Goal: Information Seeking & Learning: Learn about a topic

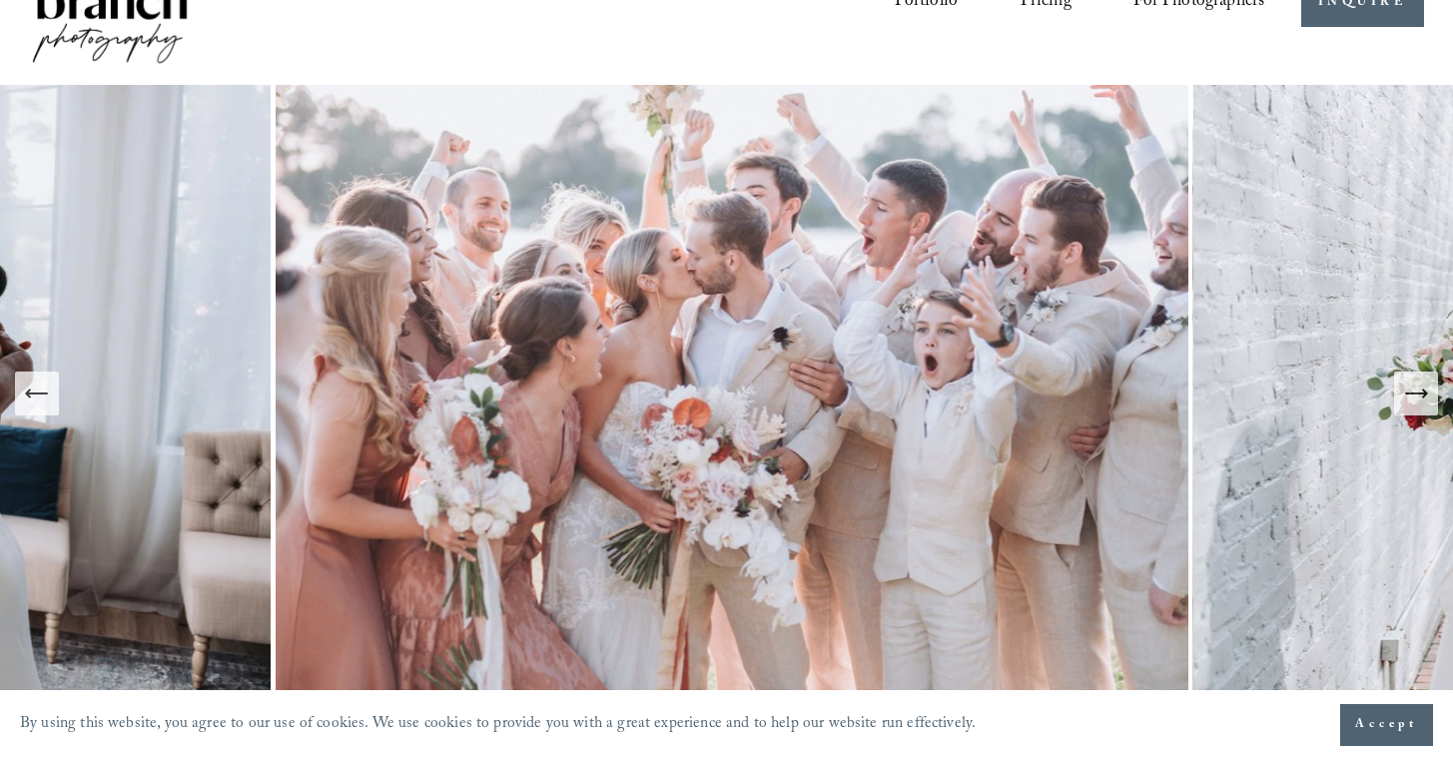
scroll to position [43, 0]
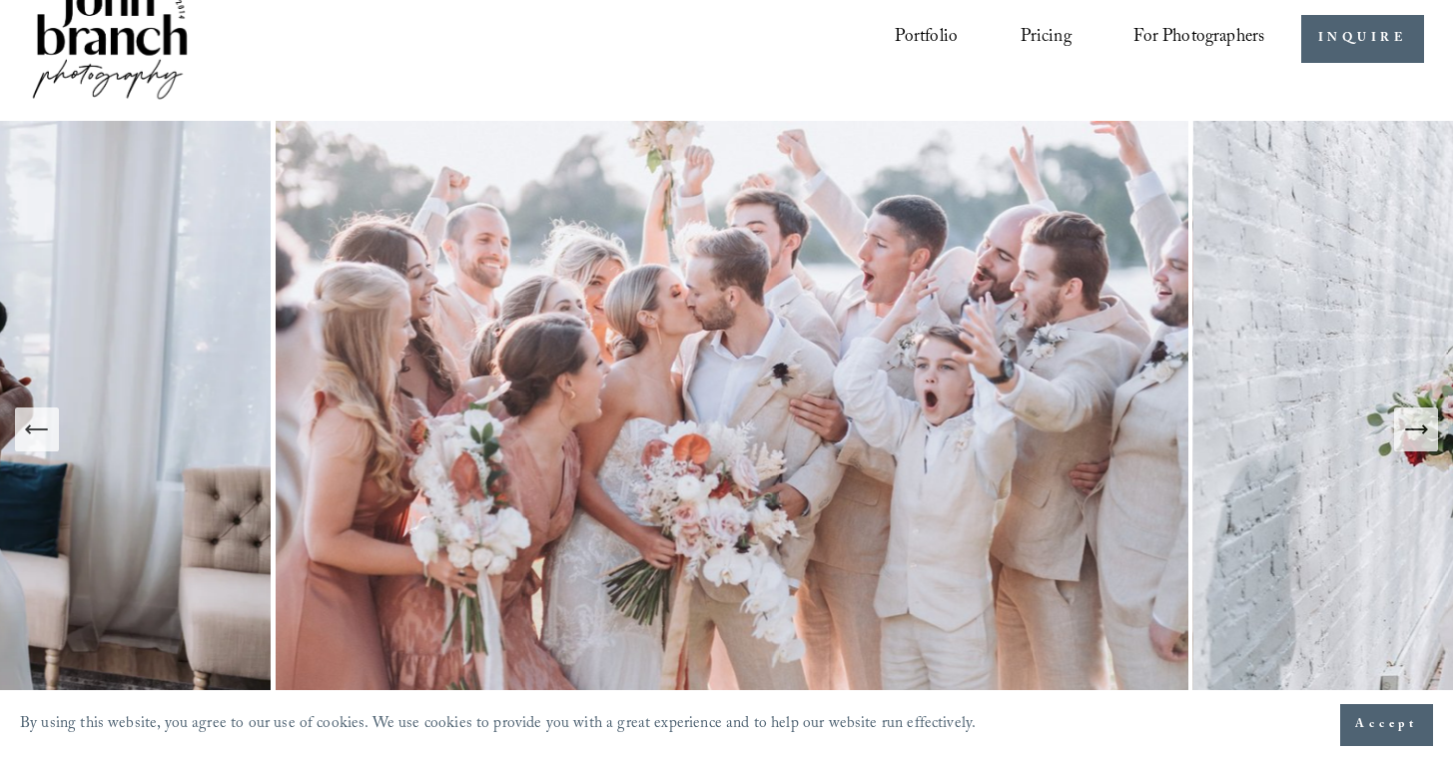
click at [1072, 36] on link "Pricing" at bounding box center [1046, 39] width 51 height 38
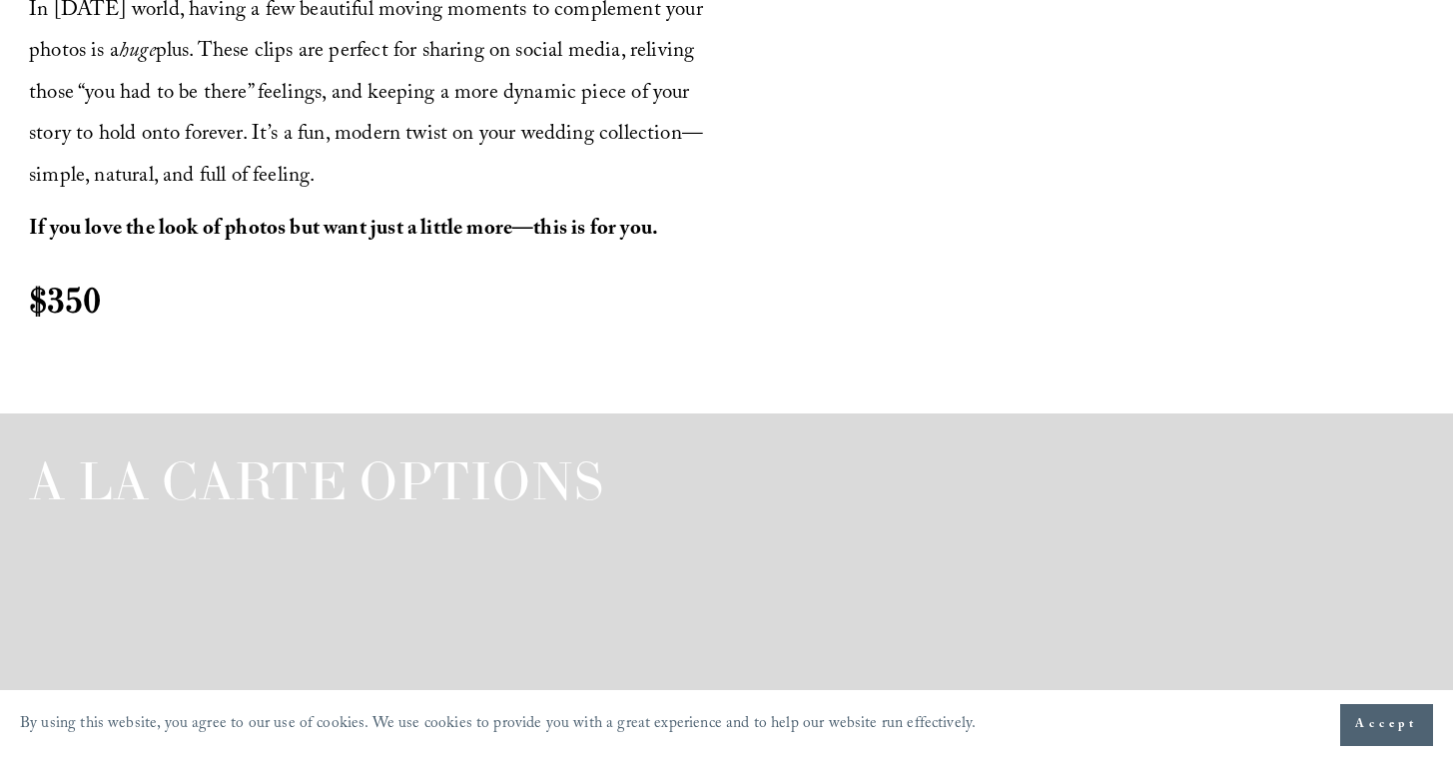
scroll to position [2864, 0]
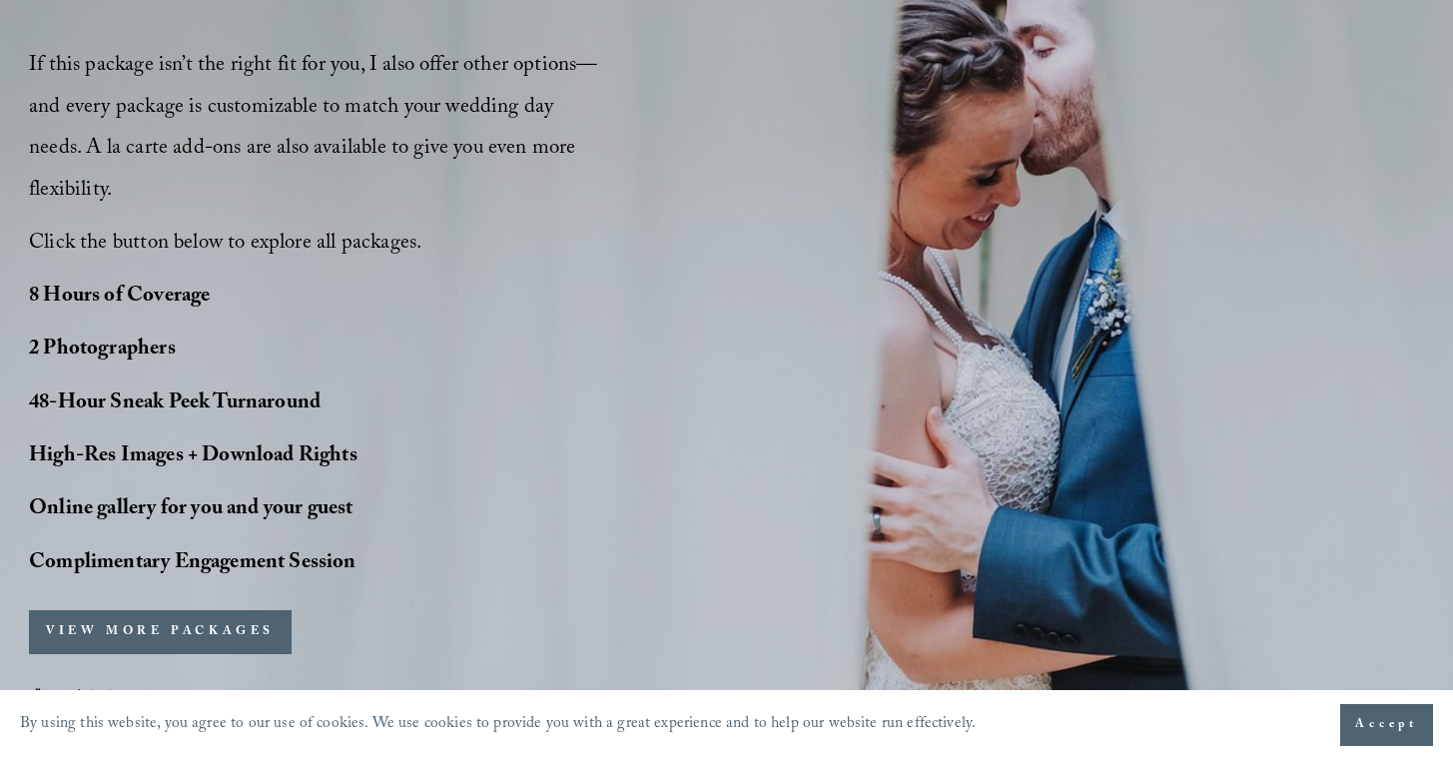
click at [249, 610] on button "VIEW MORE PACKAGES" at bounding box center [160, 632] width 263 height 44
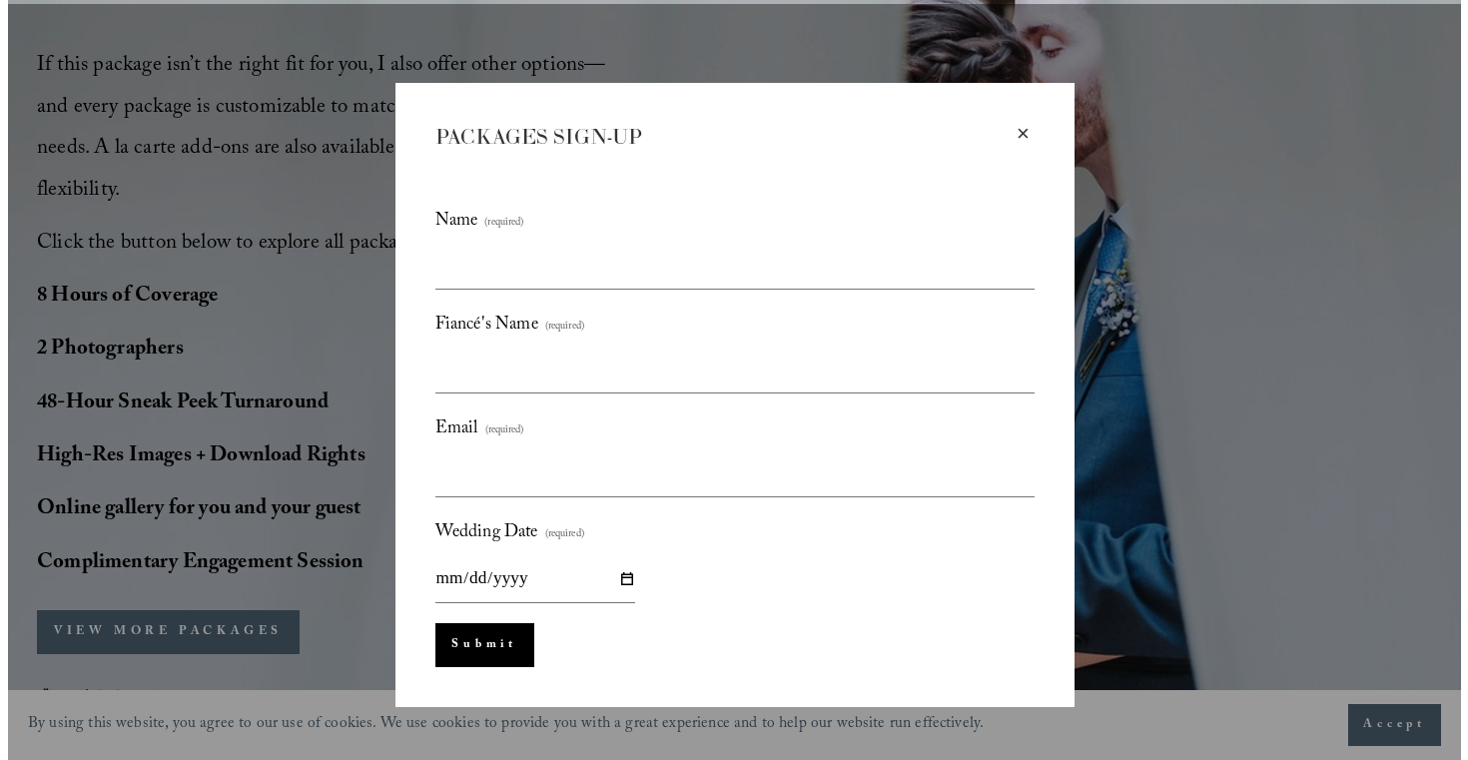
scroll to position [1574, 0]
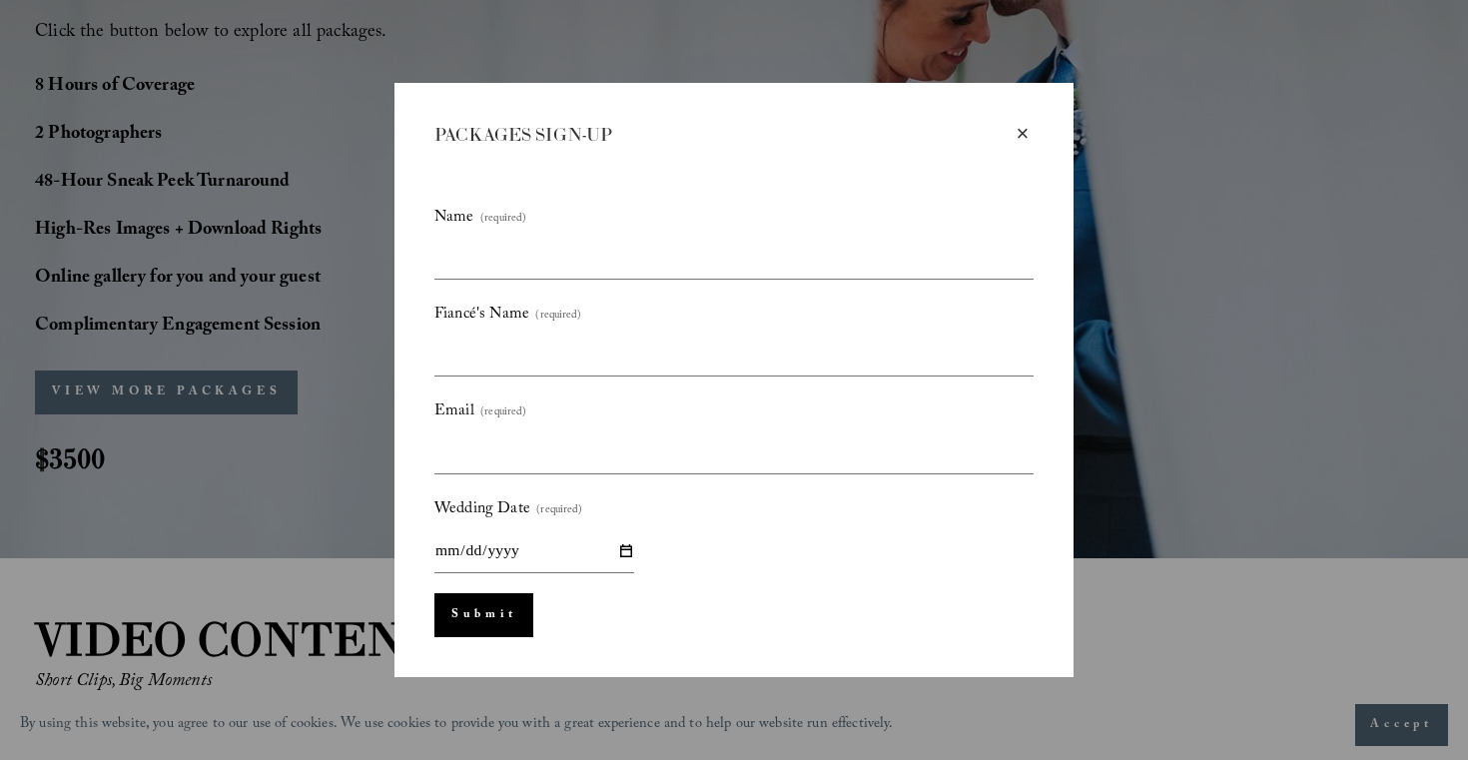
click at [1021, 126] on div "×" at bounding box center [1023, 134] width 22 height 22
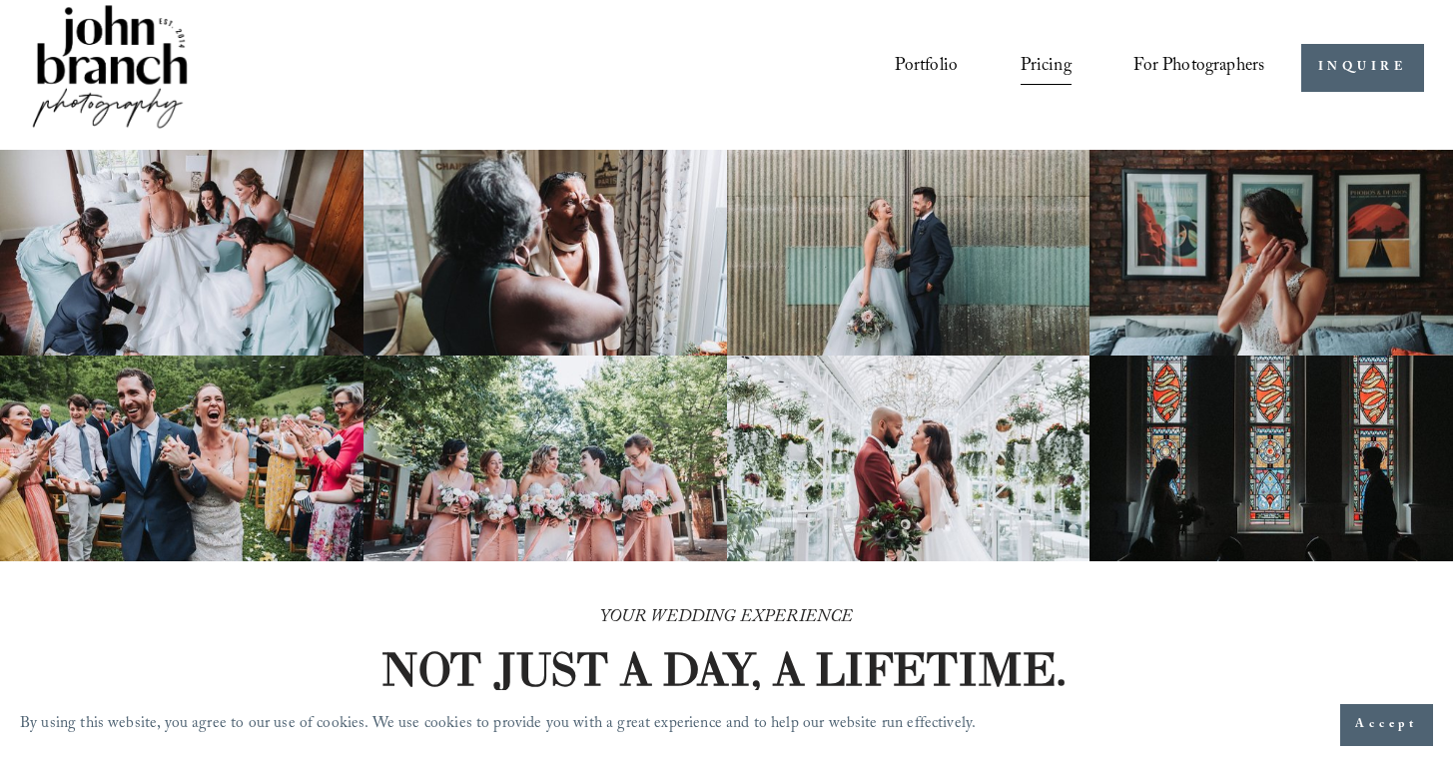
scroll to position [0, 0]
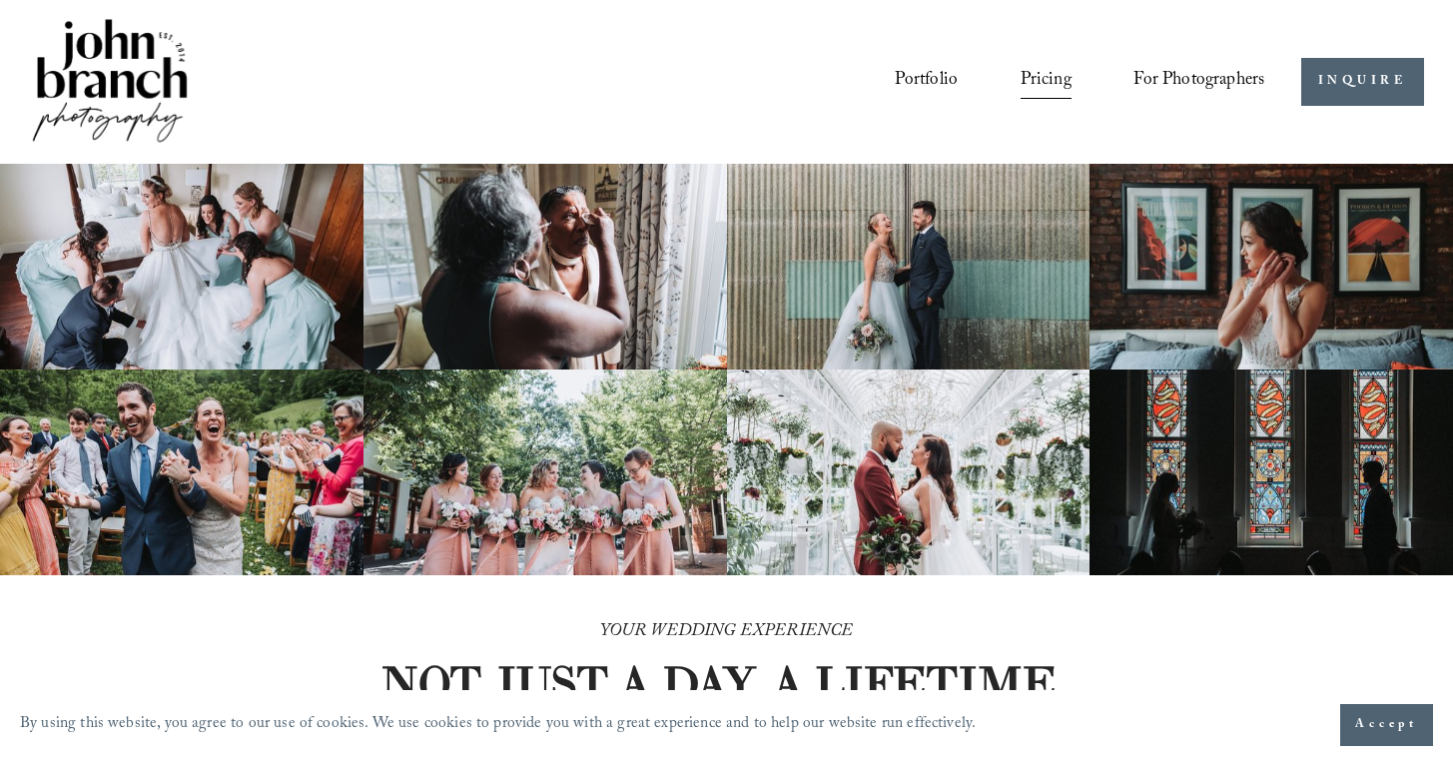
click at [157, 72] on img at bounding box center [110, 82] width 162 height 135
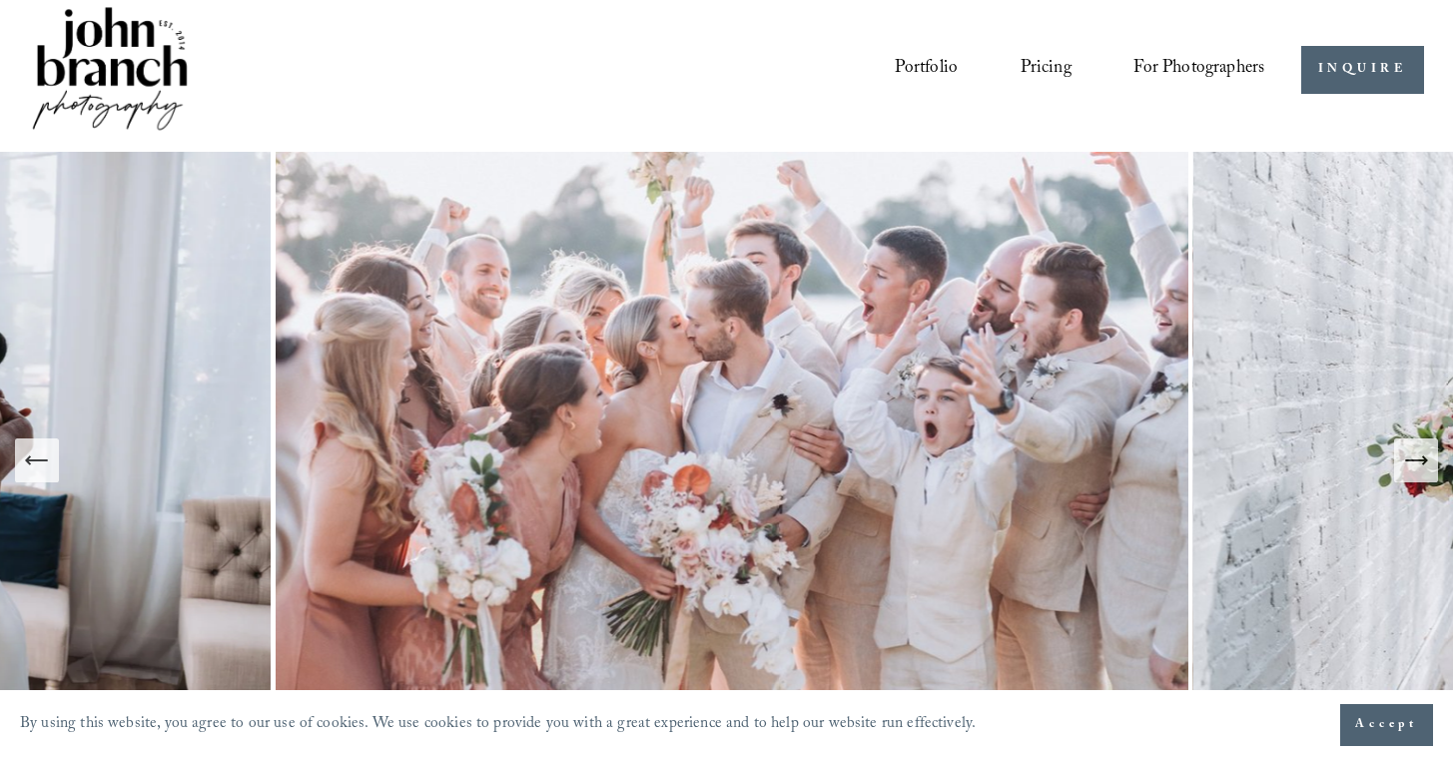
scroll to position [109, 0]
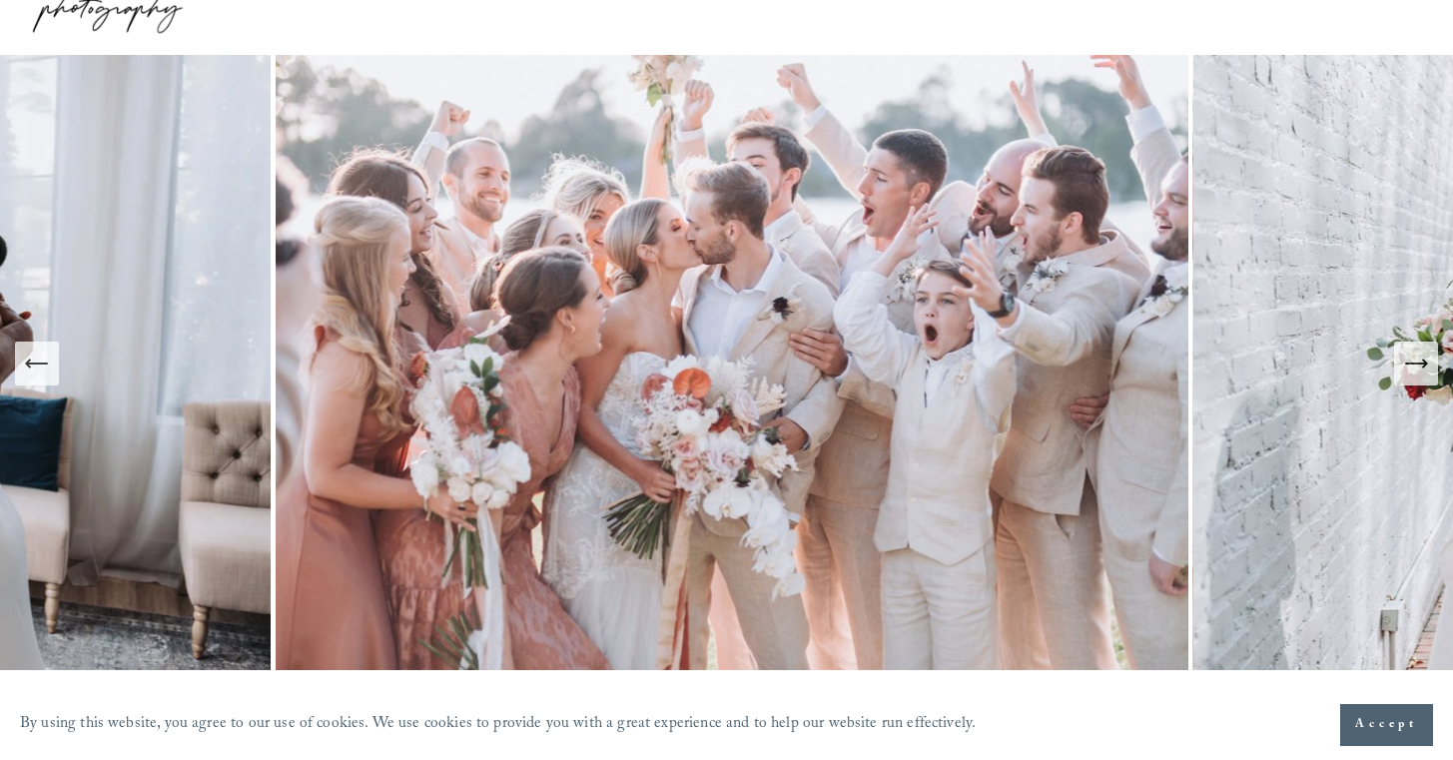
click at [1417, 369] on icon "Next Slide" at bounding box center [1416, 364] width 28 height 28
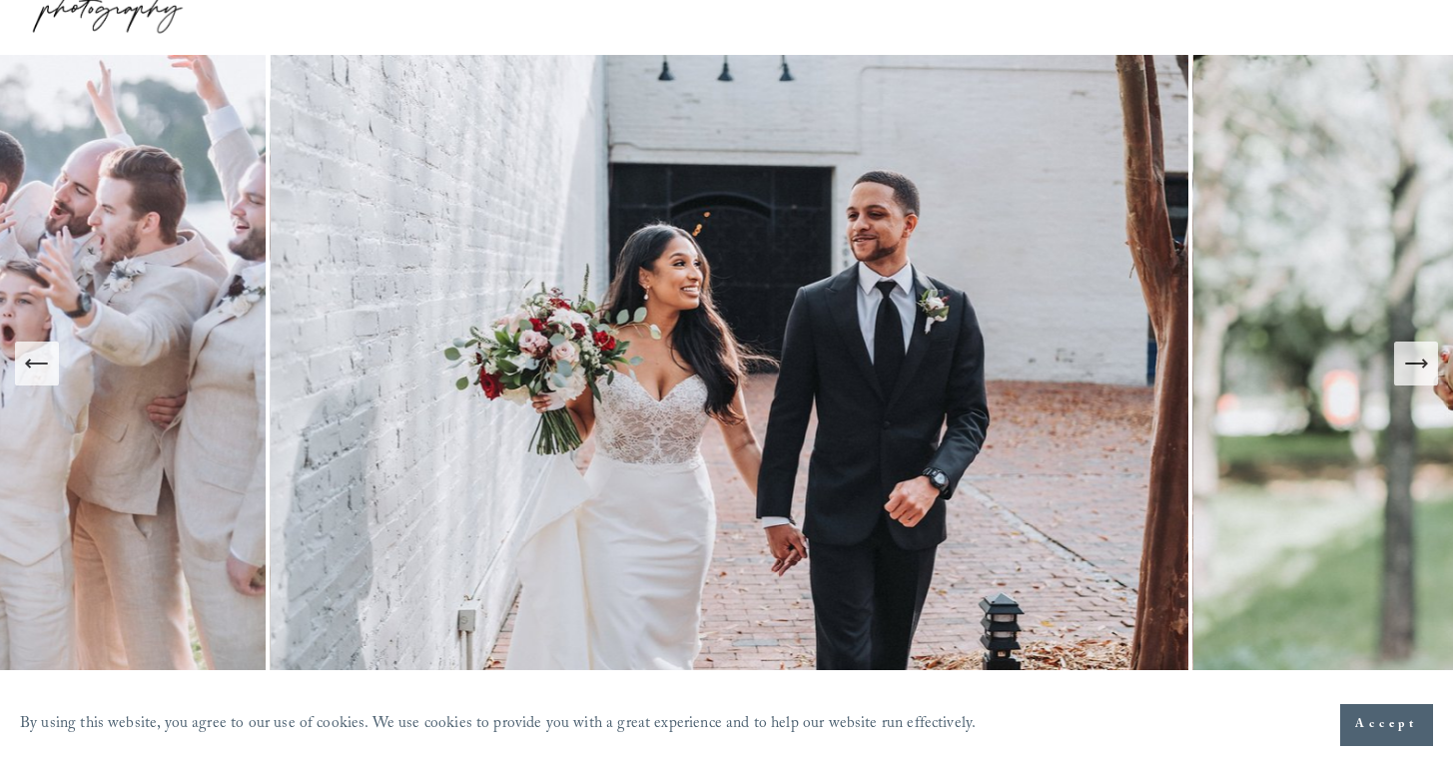
click at [1417, 369] on icon "Next Slide" at bounding box center [1416, 364] width 28 height 28
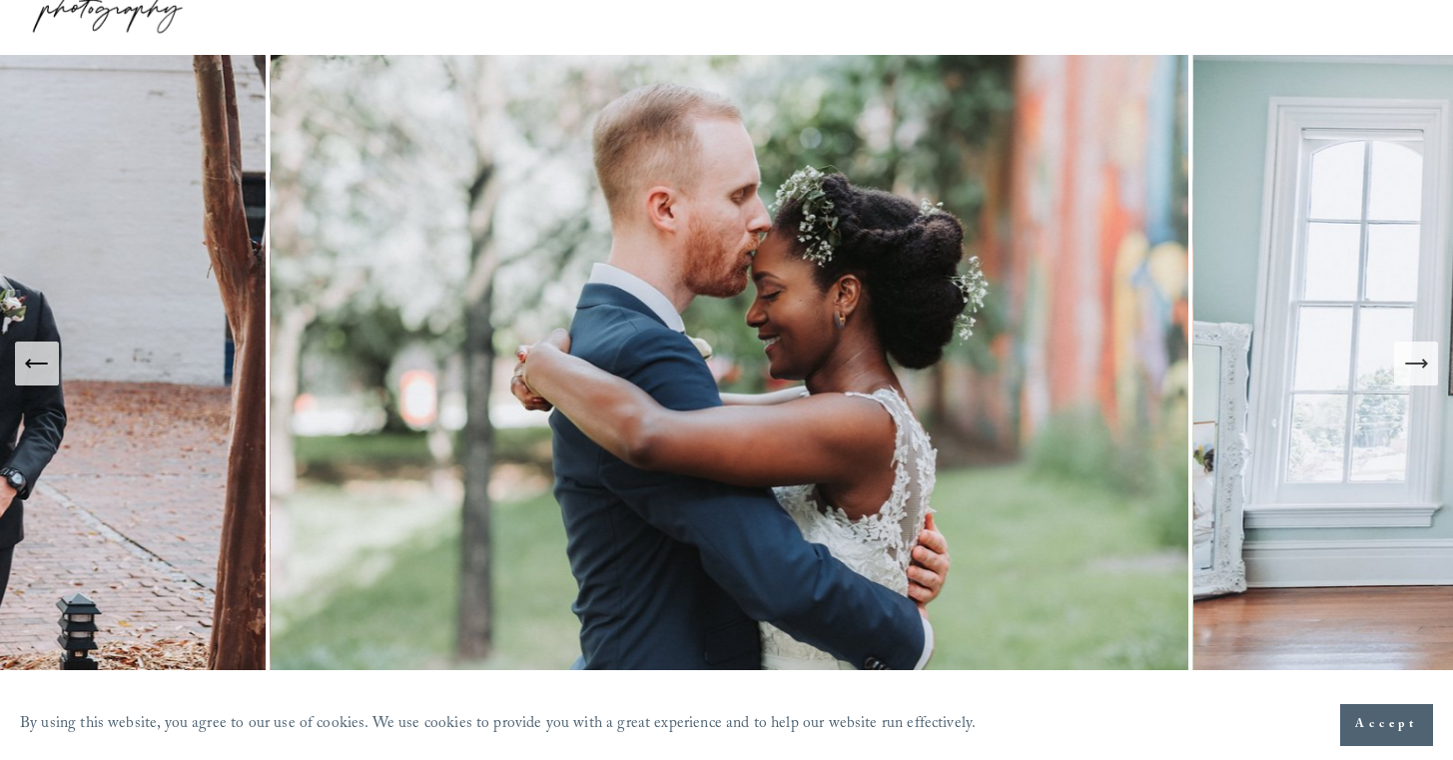
click at [1417, 369] on icon "Next Slide" at bounding box center [1416, 364] width 28 height 28
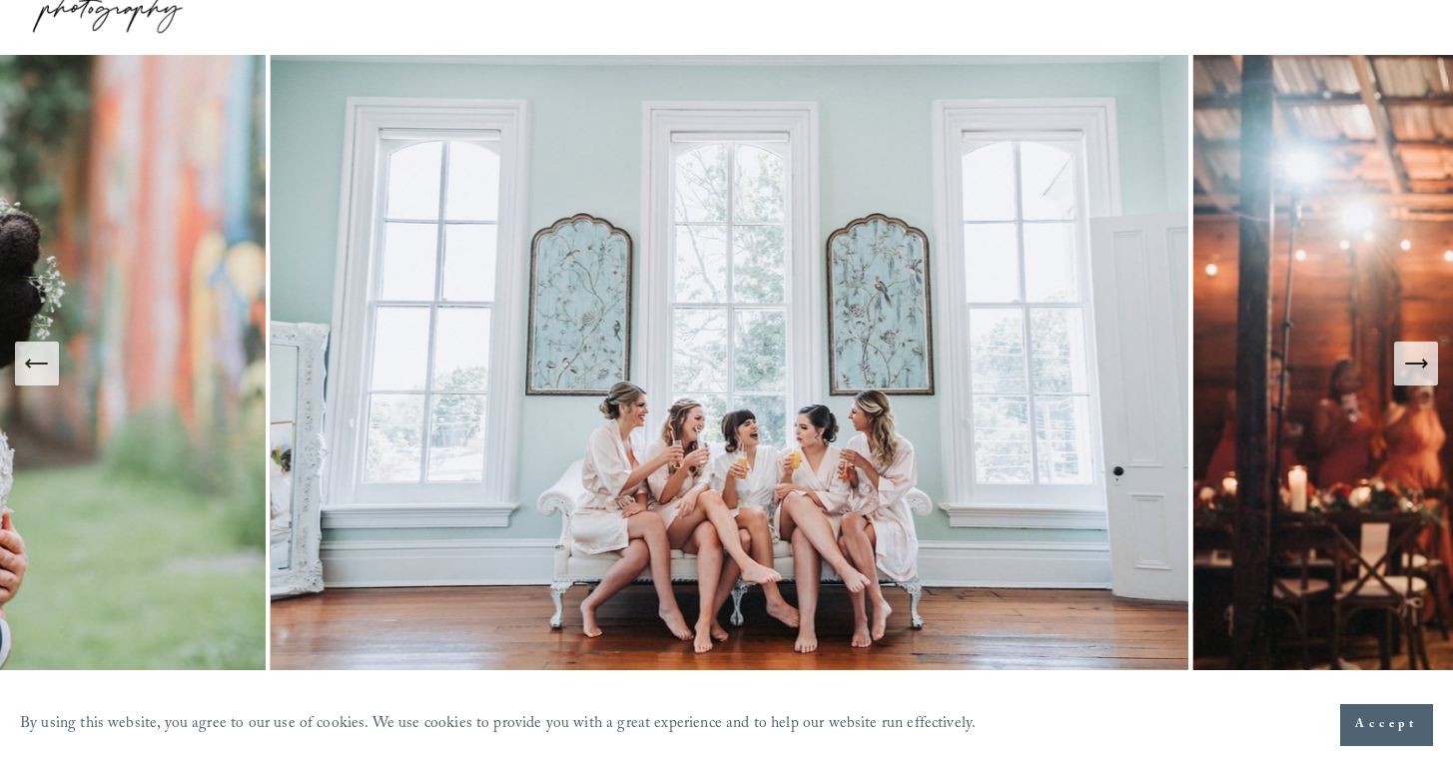
click at [1417, 369] on icon "Next Slide" at bounding box center [1416, 364] width 28 height 28
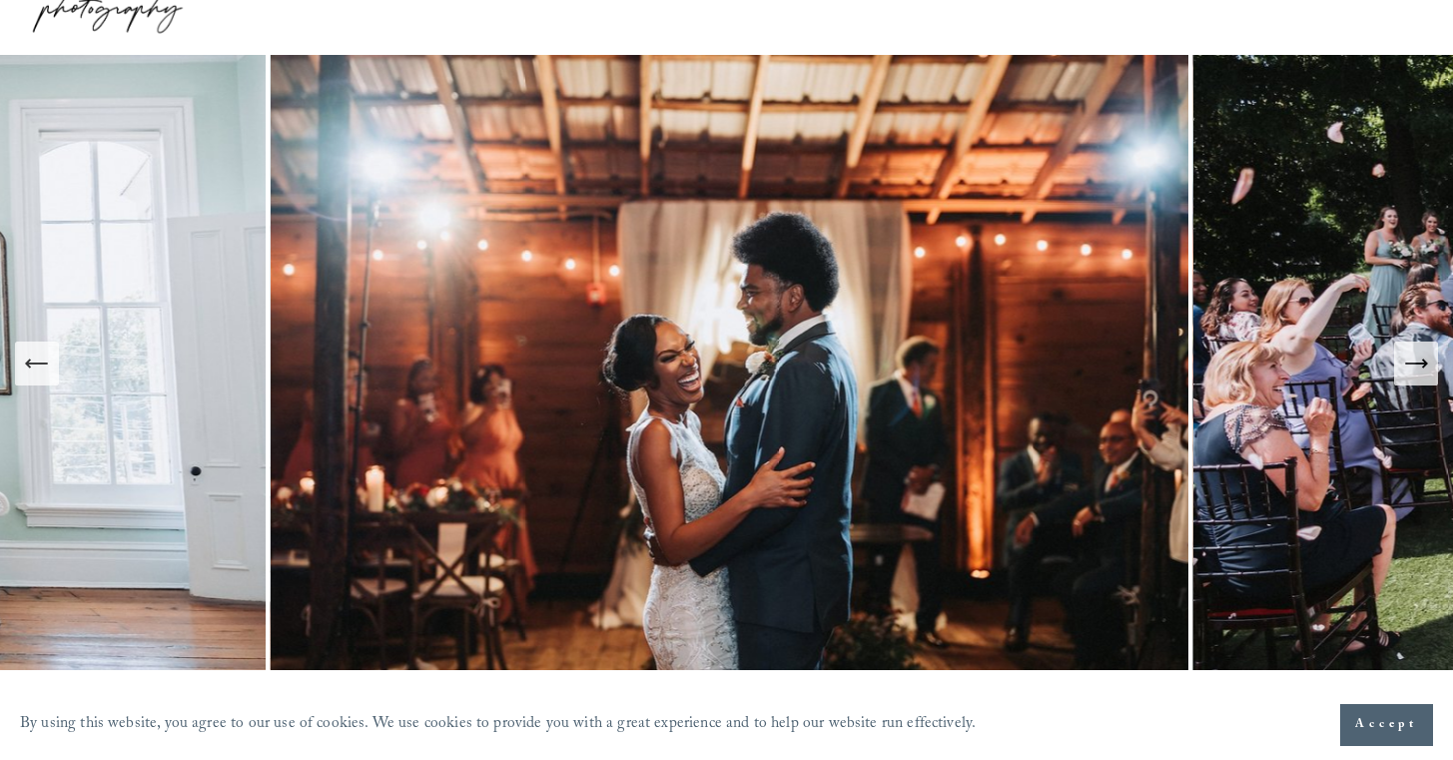
click at [1417, 369] on icon "Next Slide" at bounding box center [1416, 364] width 28 height 28
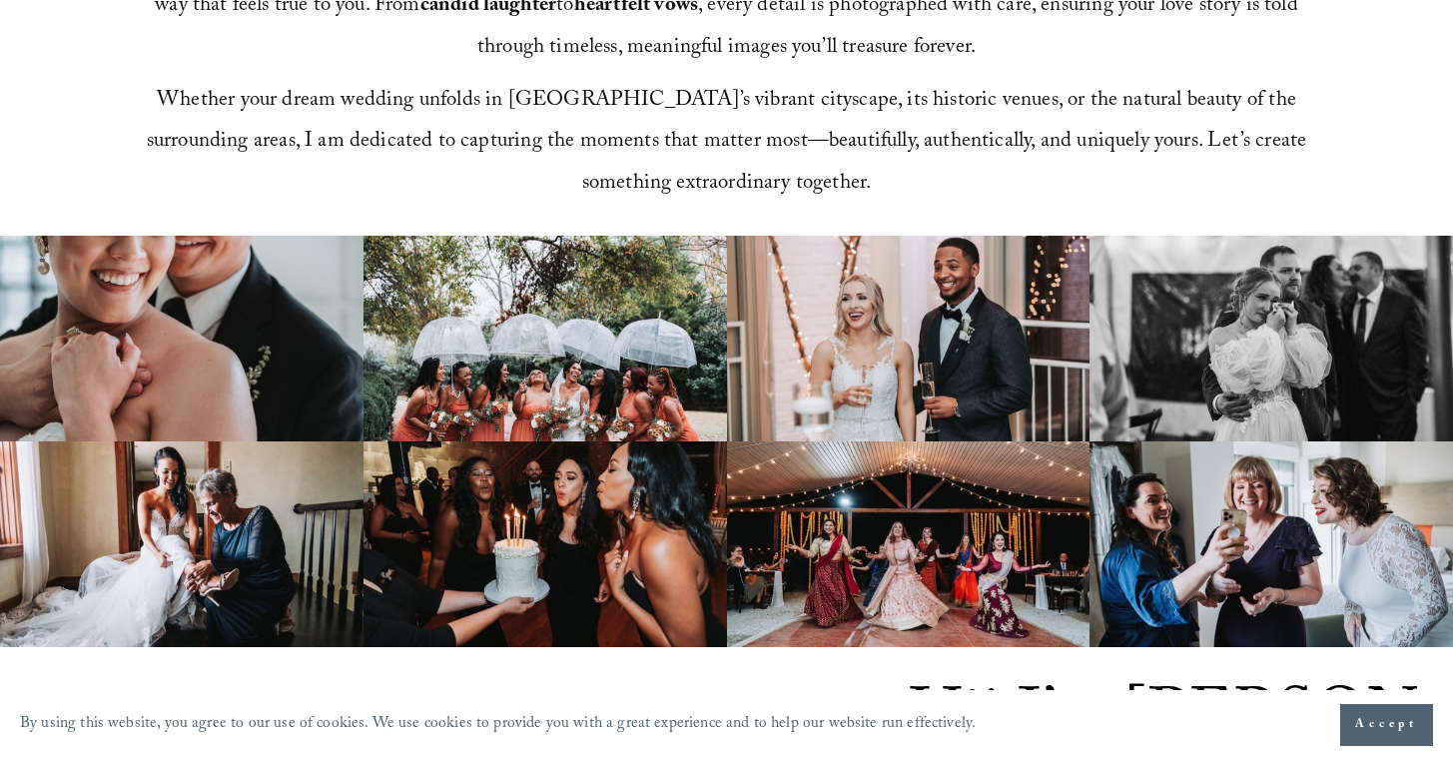
scroll to position [0, 0]
